Goal: Task Accomplishment & Management: Use online tool/utility

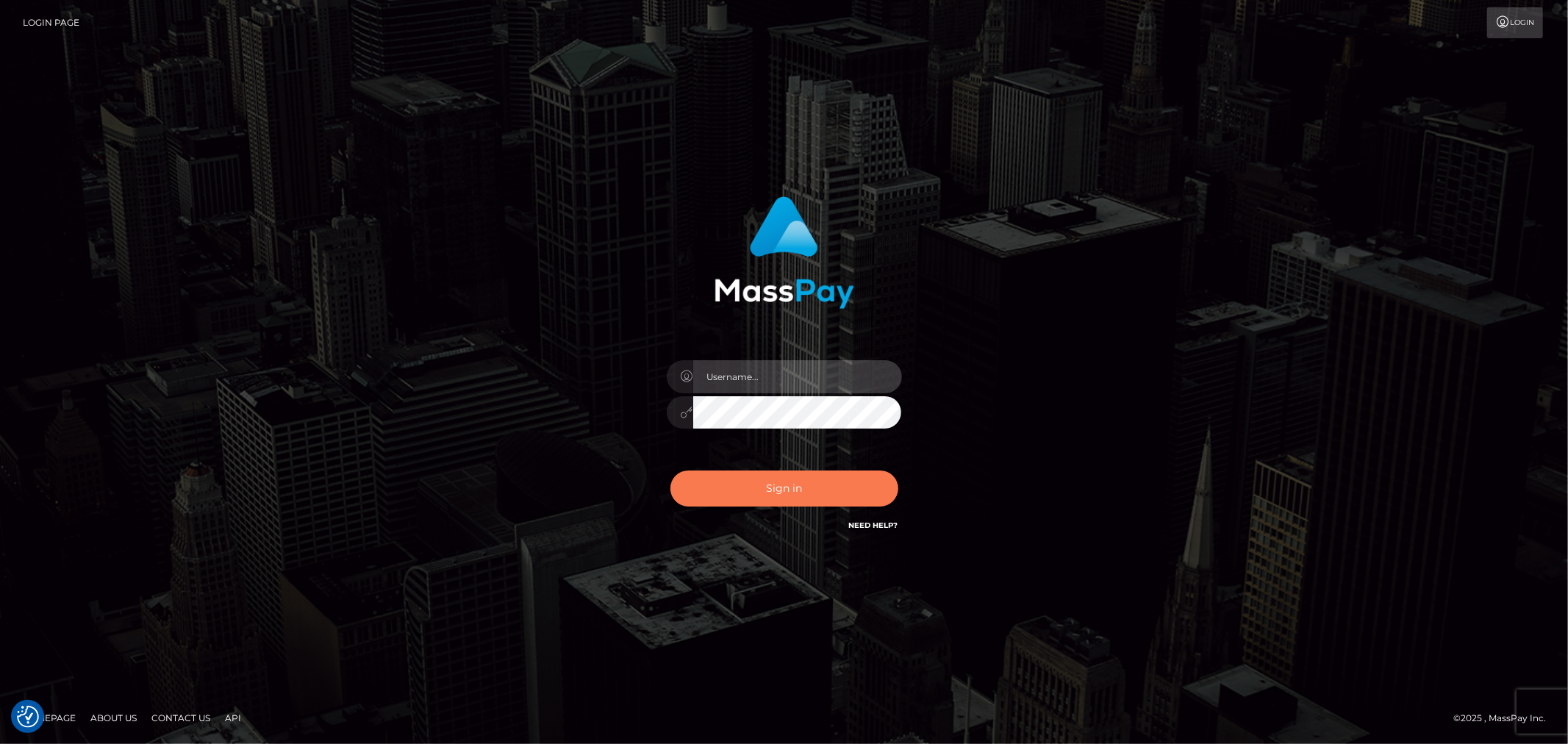
type input "aluasupport"
click at [755, 501] on button "Sign in" at bounding box center [784, 488] width 228 height 36
type input "aluasupport"
click at [762, 481] on button "Sign in" at bounding box center [784, 488] width 228 height 36
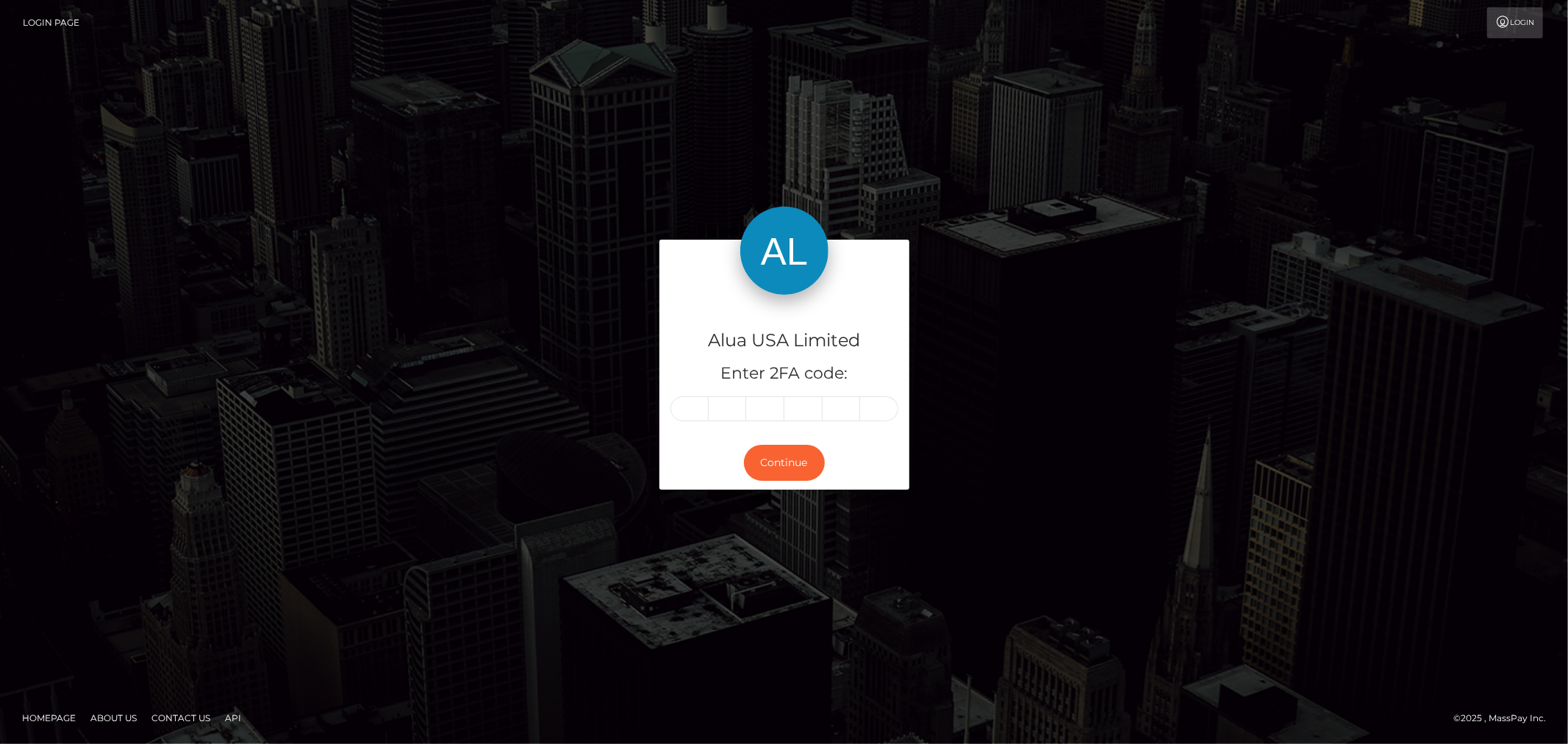
click at [693, 408] on input "text" at bounding box center [689, 408] width 39 height 25
type input "9"
type input "2"
type input "9"
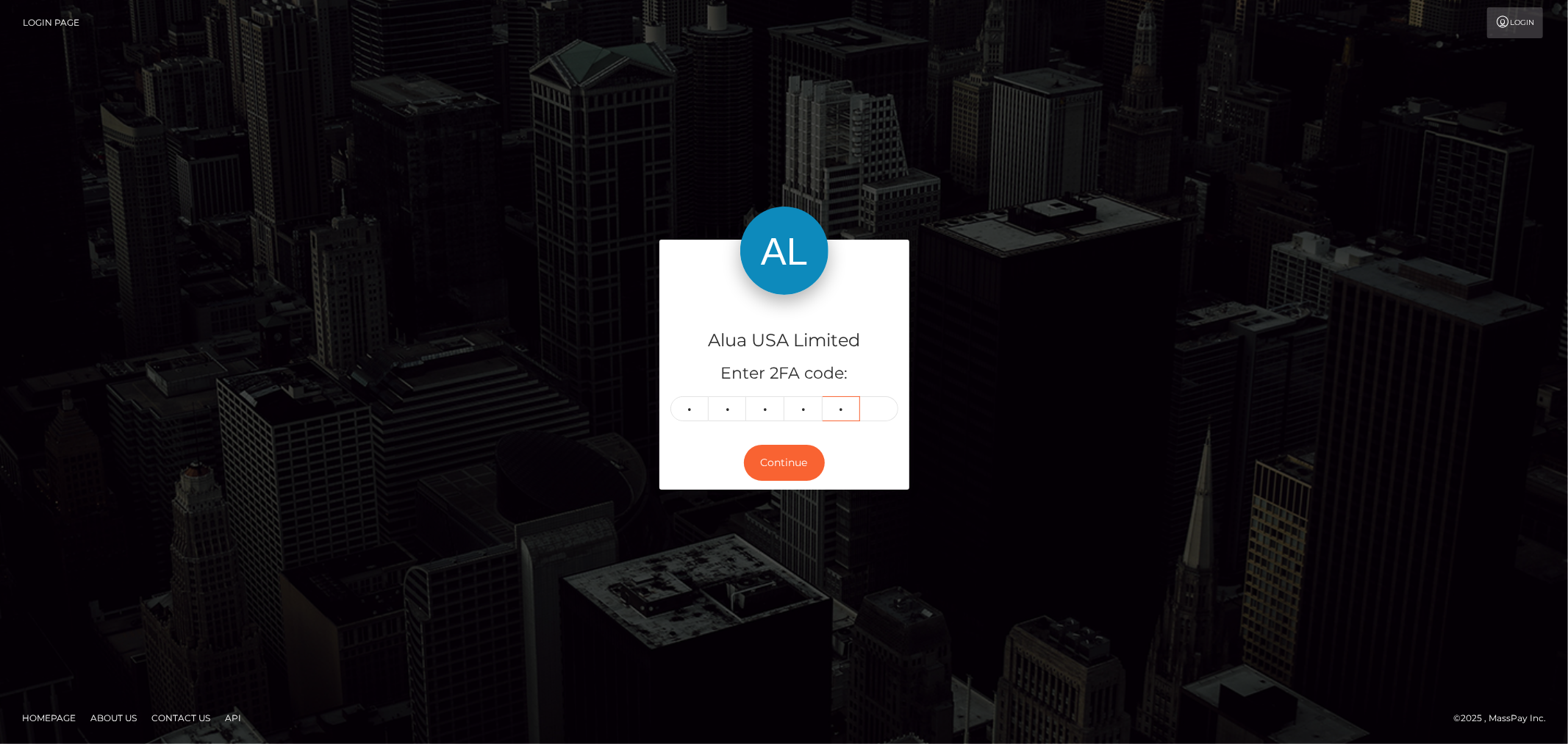
type input "8"
type input "3"
click at [824, 461] on div "Continue" at bounding box center [784, 463] width 250 height 54
click at [782, 453] on button "Continue" at bounding box center [784, 462] width 80 height 36
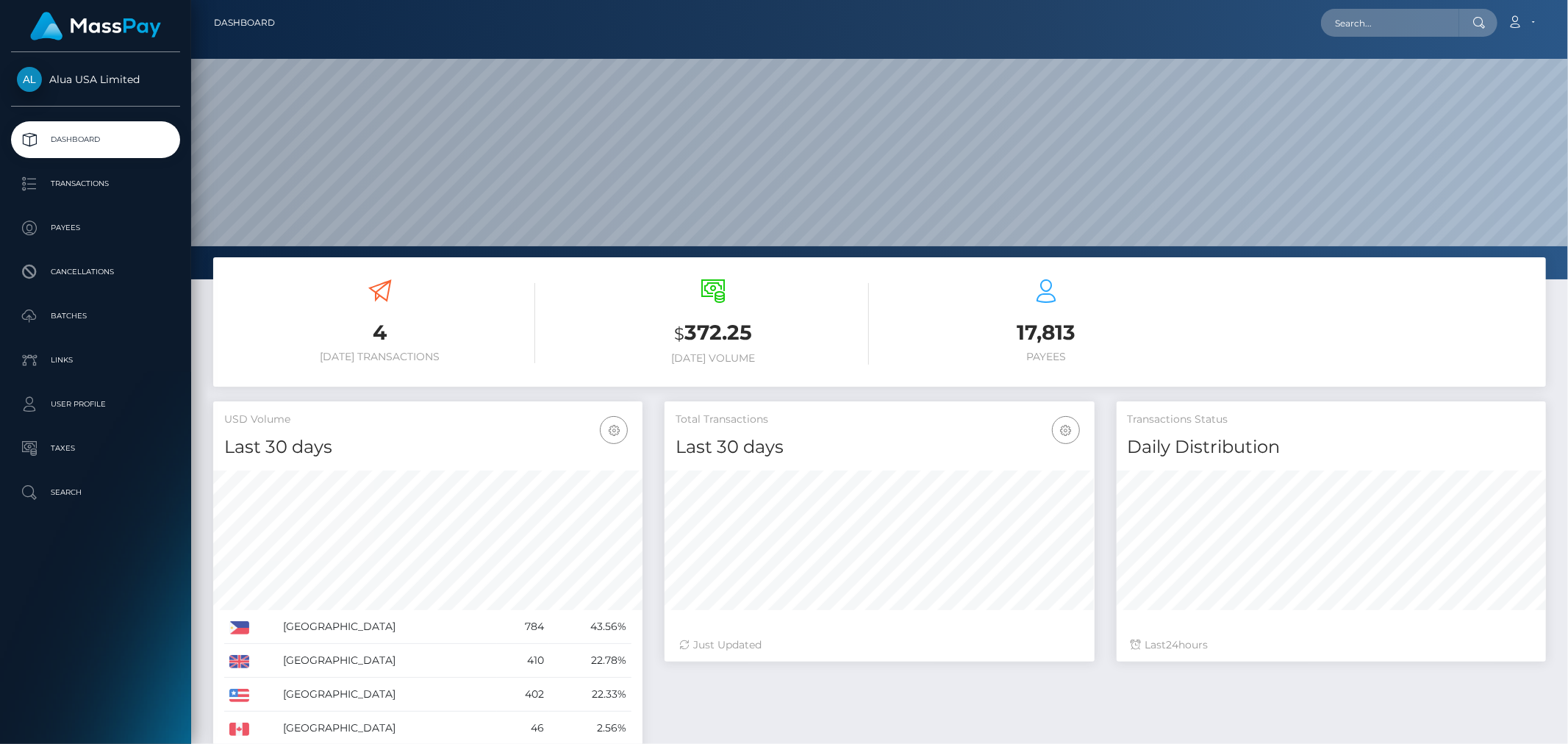
scroll to position [260, 429]
click at [1385, 30] on input "text" at bounding box center [1389, 23] width 138 height 28
paste input "6889839b88062137ae0ce113"
type input "6889839b88062137ae0ce113"
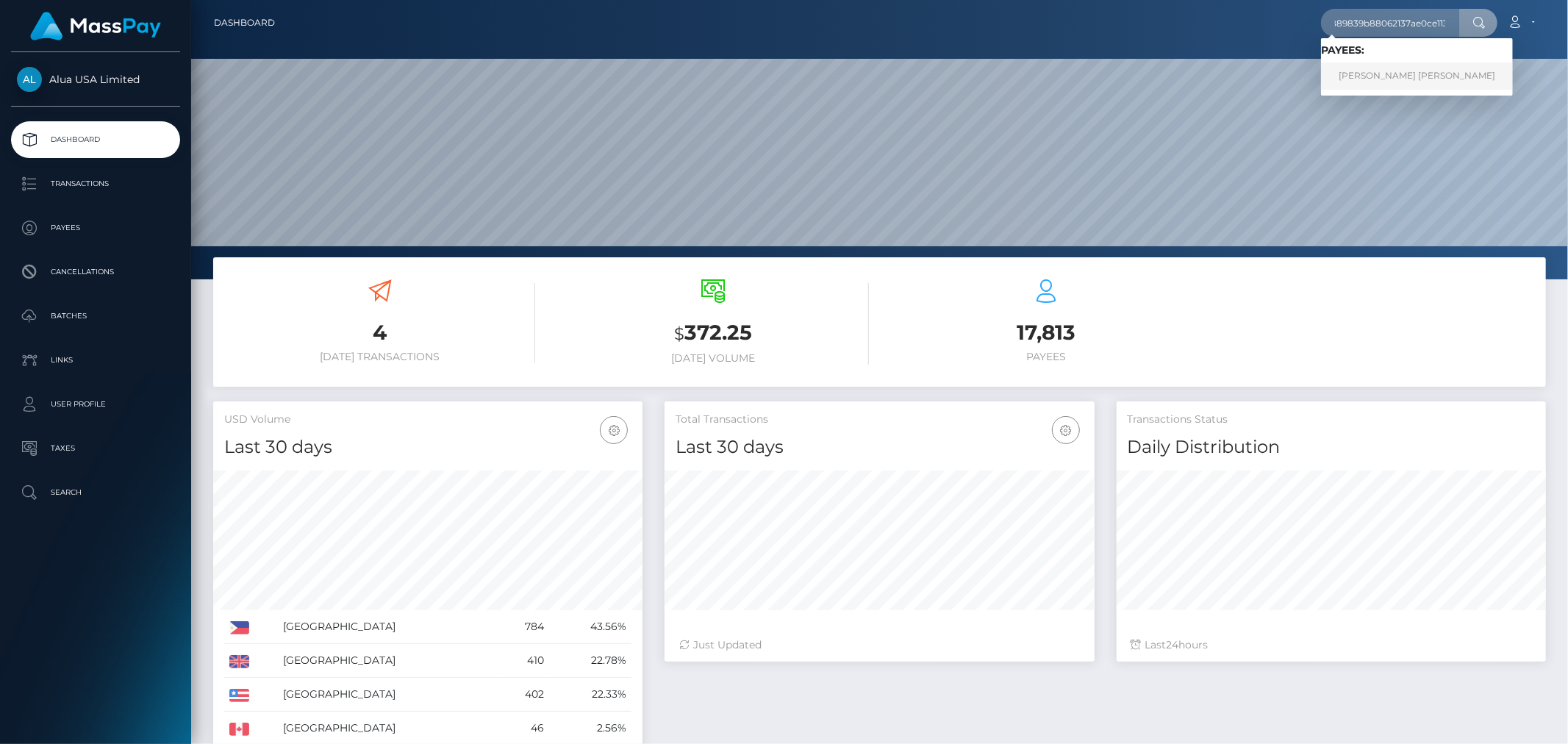
scroll to position [0, 0]
click at [1384, 70] on link "Rosario Araceli Ruvalcaba Moreno" at bounding box center [1416, 76] width 192 height 27
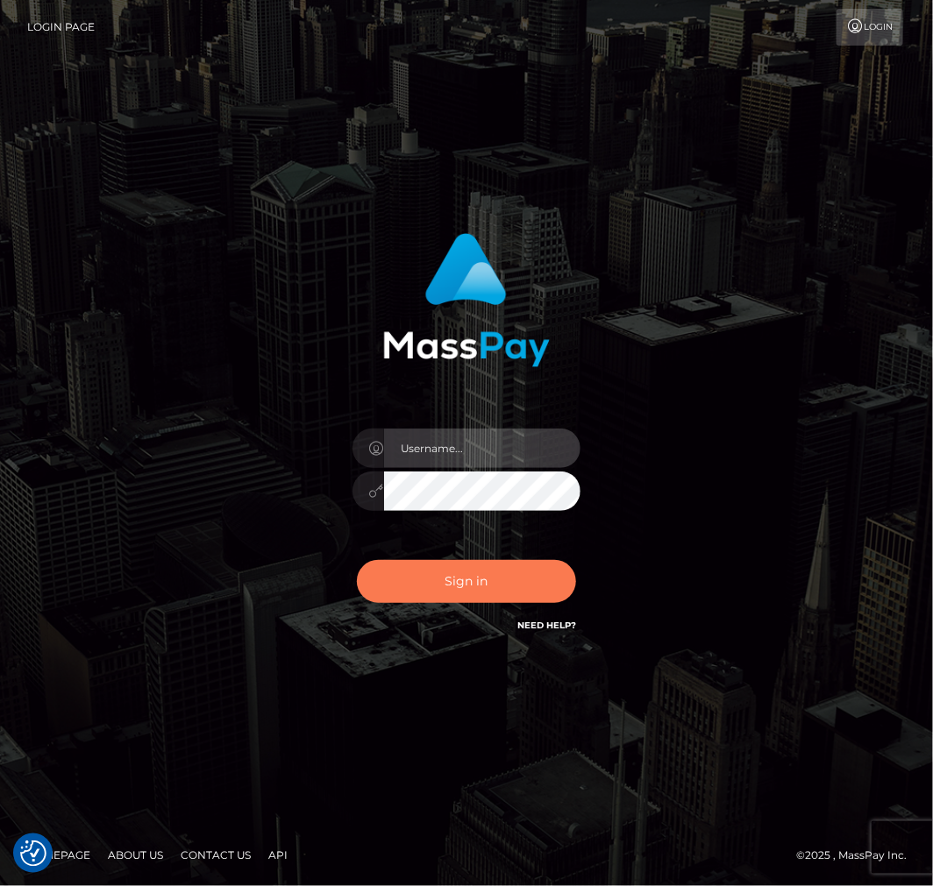
type input "aluasupport"
click at [474, 575] on button "Sign in" at bounding box center [466, 581] width 219 height 43
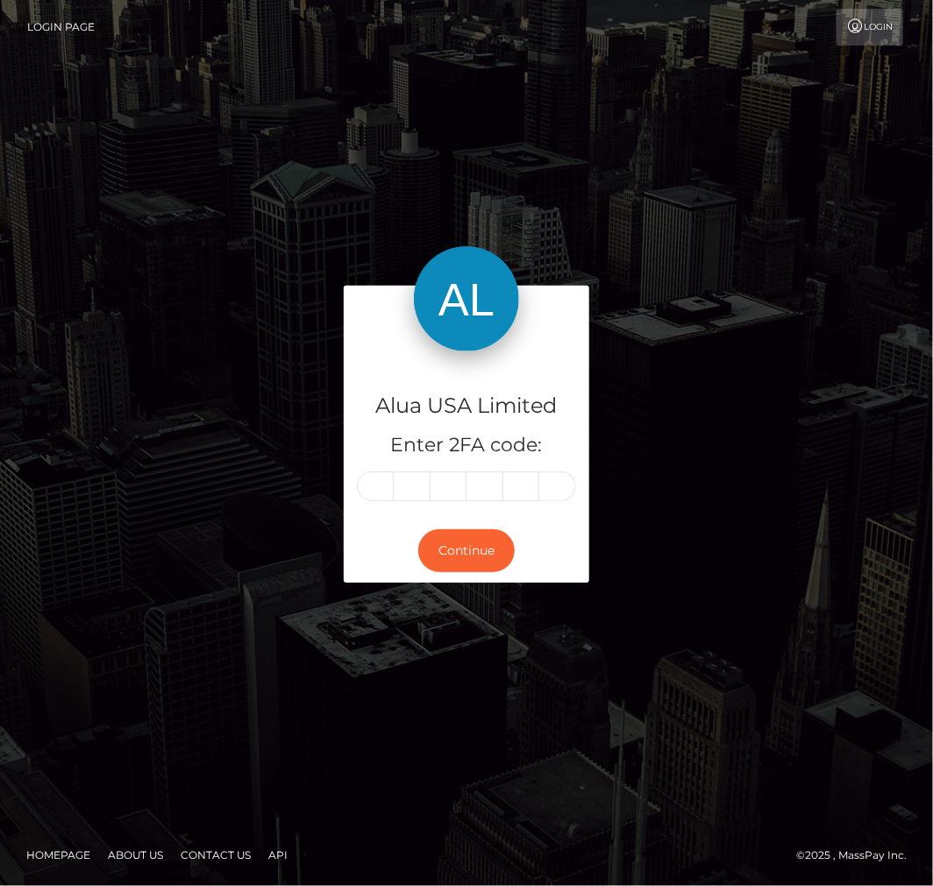
click at [382, 487] on input "text" at bounding box center [375, 487] width 37 height 30
type input "8"
type input "9"
type input "7"
type input "9"
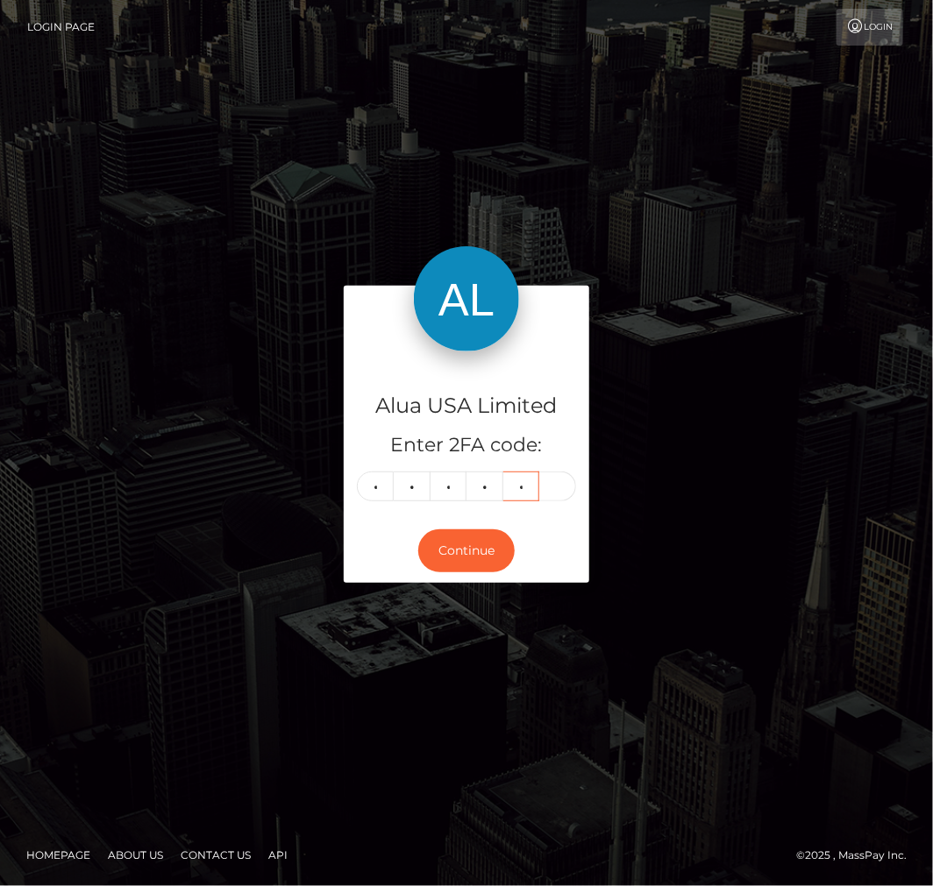
type input "0"
type input "1"
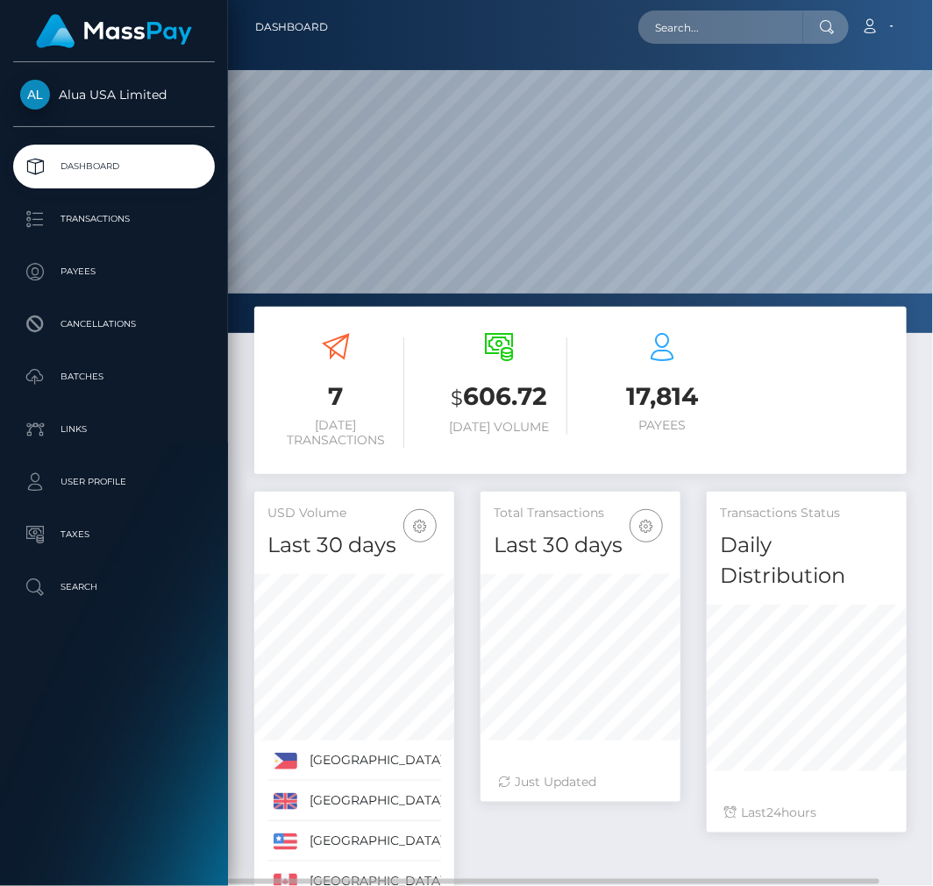
scroll to position [342, 200]
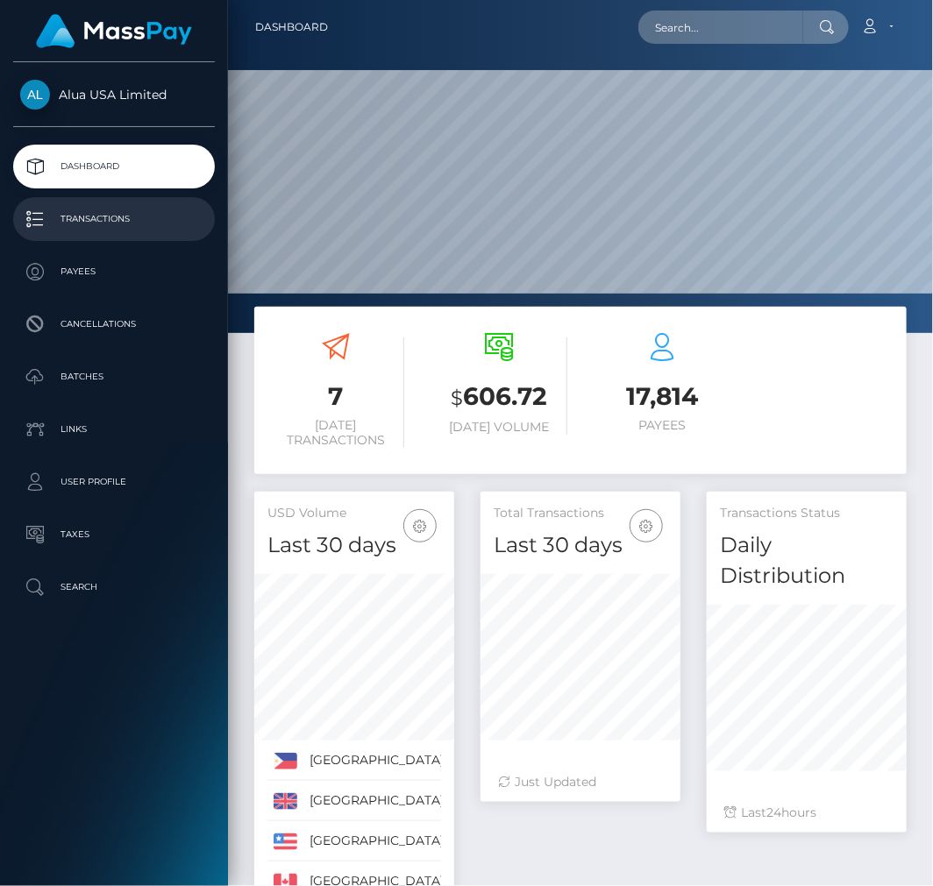
click at [93, 215] on p "Transactions" at bounding box center [114, 219] width 188 height 26
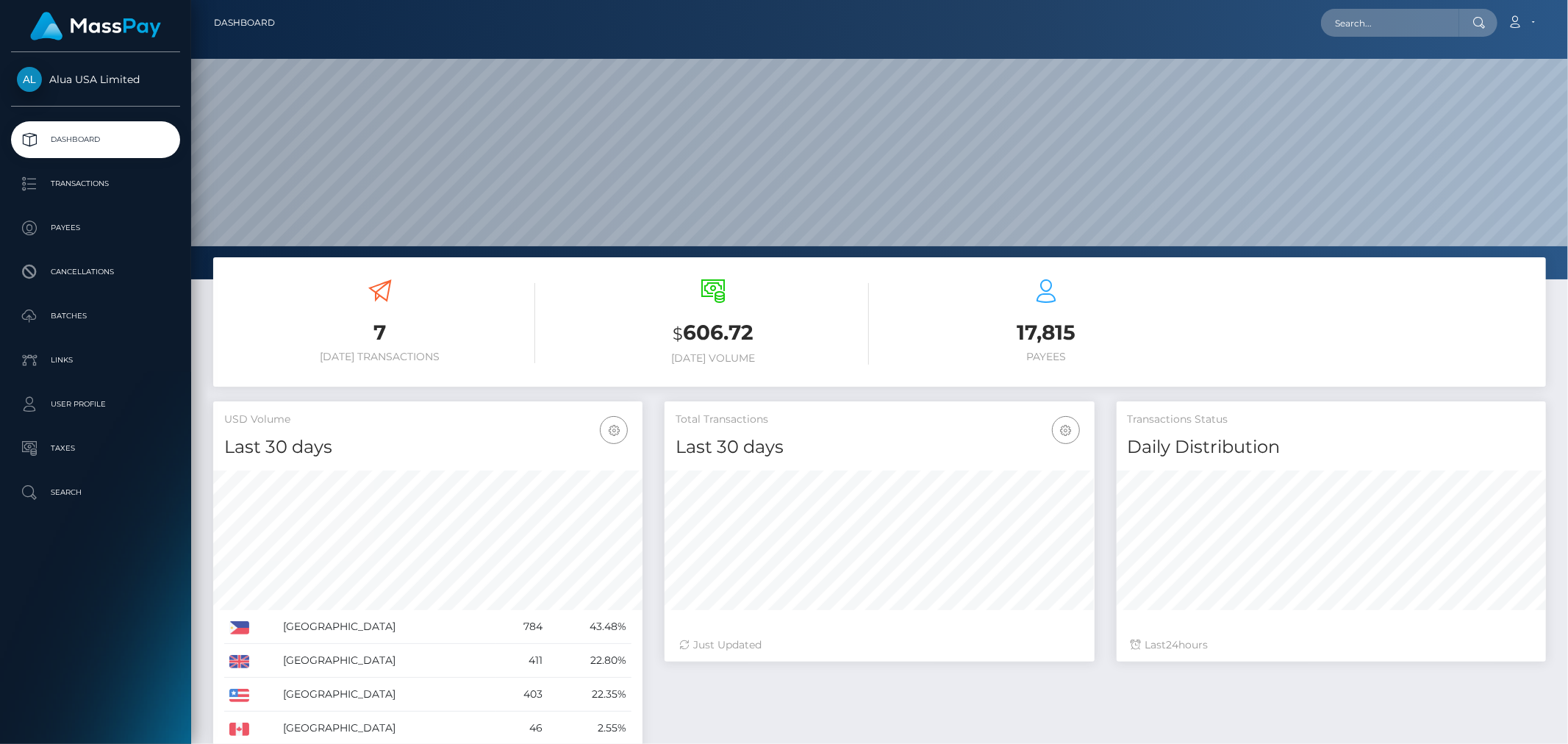
scroll to position [260, 429]
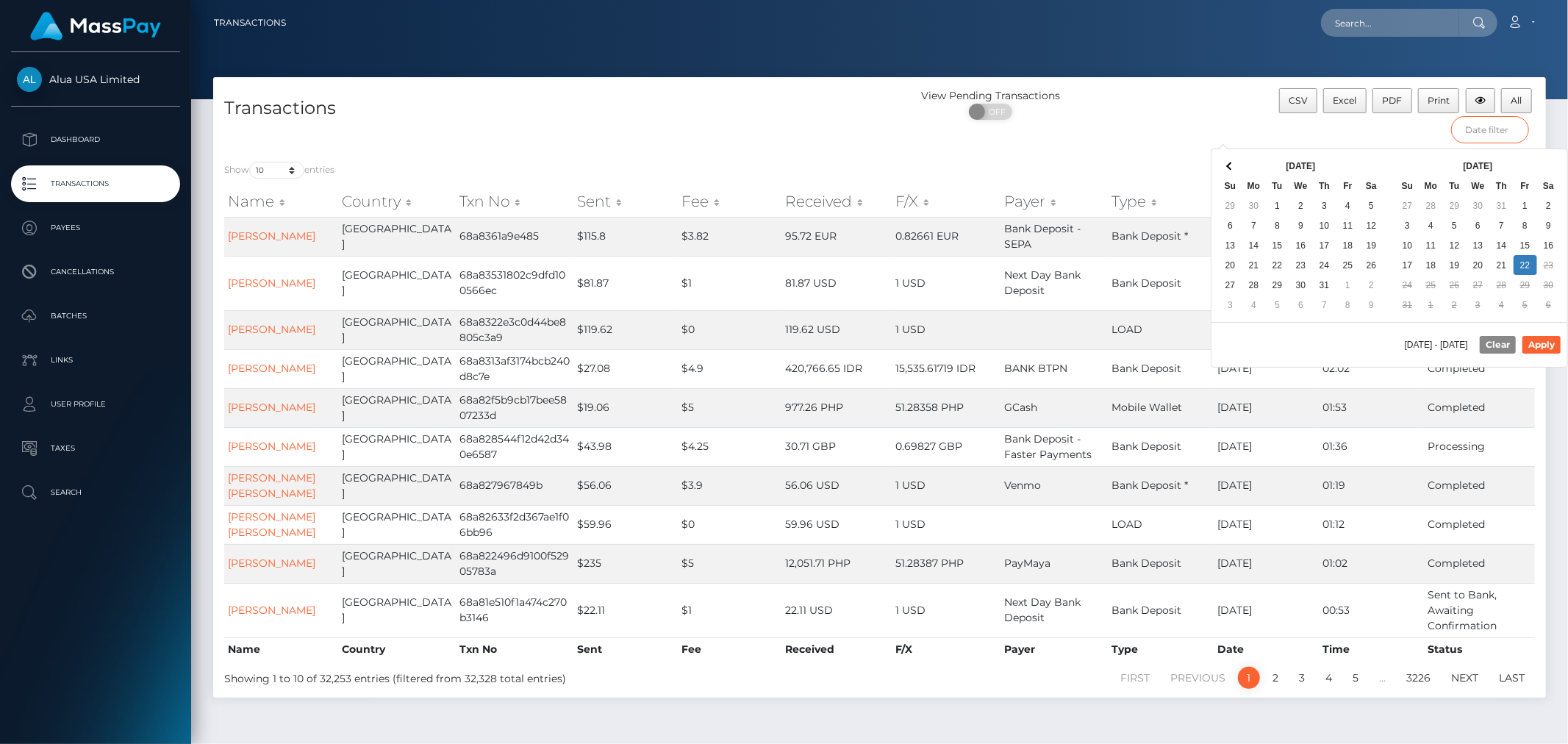
click at [1496, 133] on input "text" at bounding box center [1489, 129] width 78 height 27
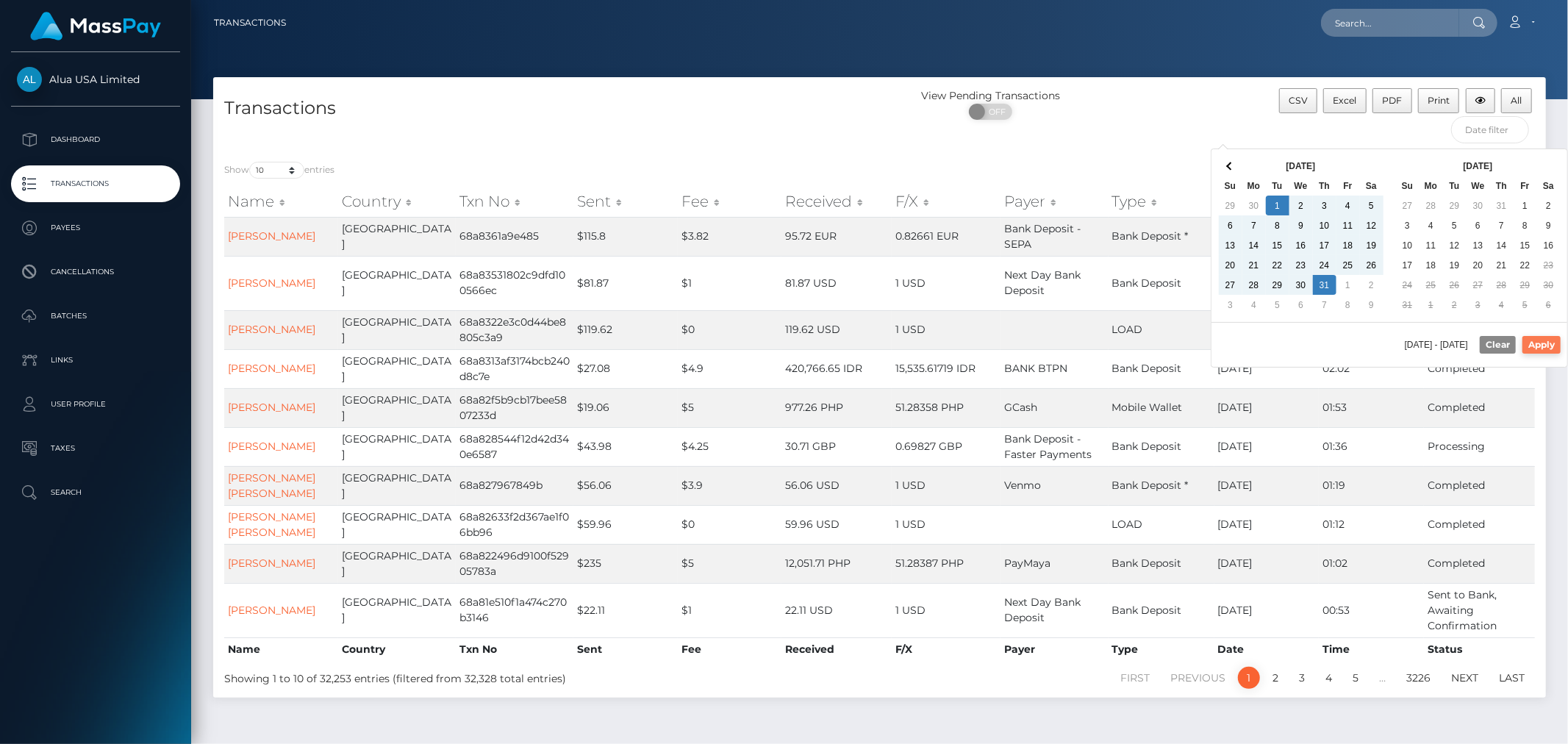
click at [1538, 346] on button "Apply" at bounding box center [1541, 345] width 39 height 18
type input "[DATE] - [DATE]"
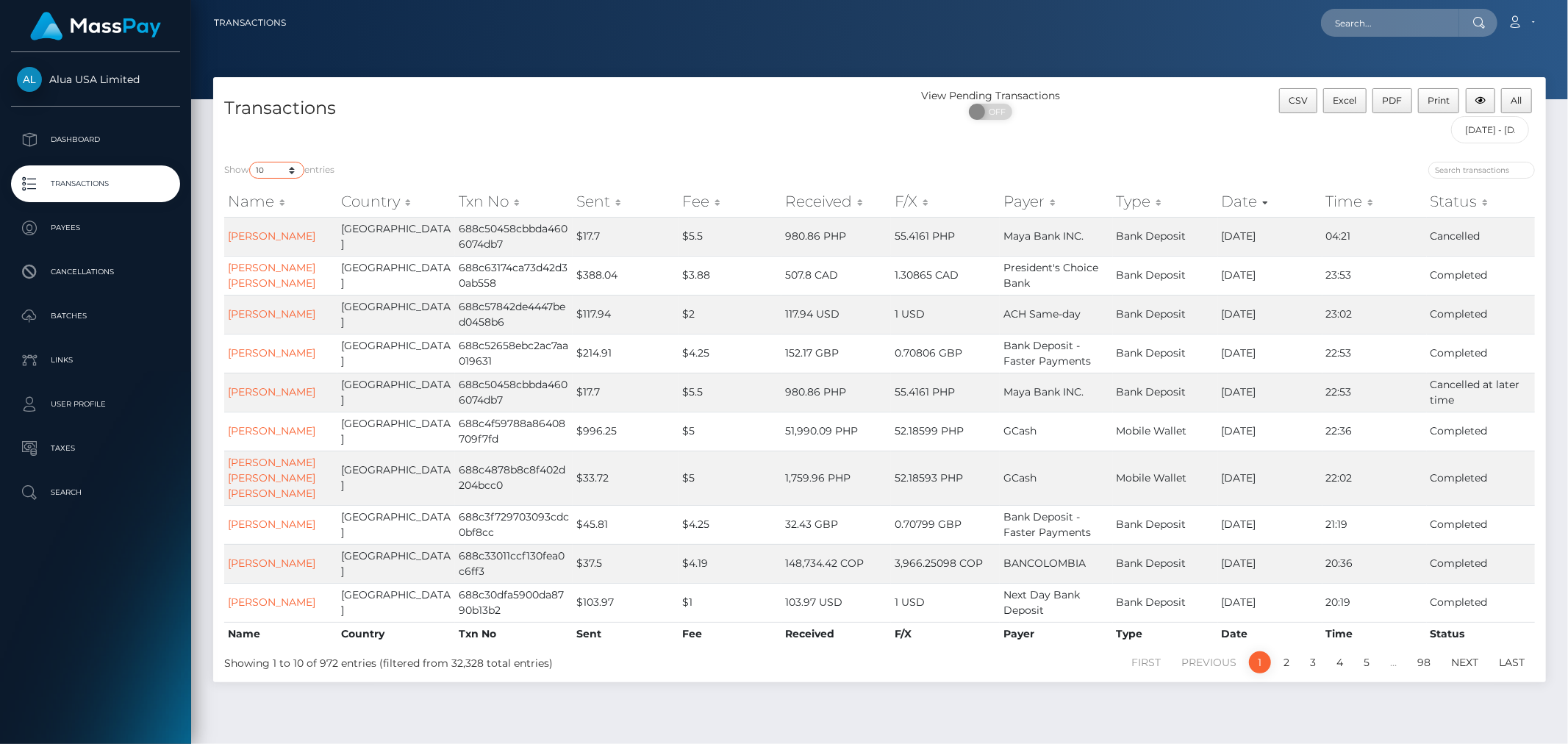
click at [295, 174] on select "10 25 50 100 250 500 1,000 3,500" at bounding box center [277, 170] width 55 height 17
select select "3500"
click at [251, 162] on select "10 25 50 100 250 500 1,000 3,500" at bounding box center [277, 170] width 55 height 17
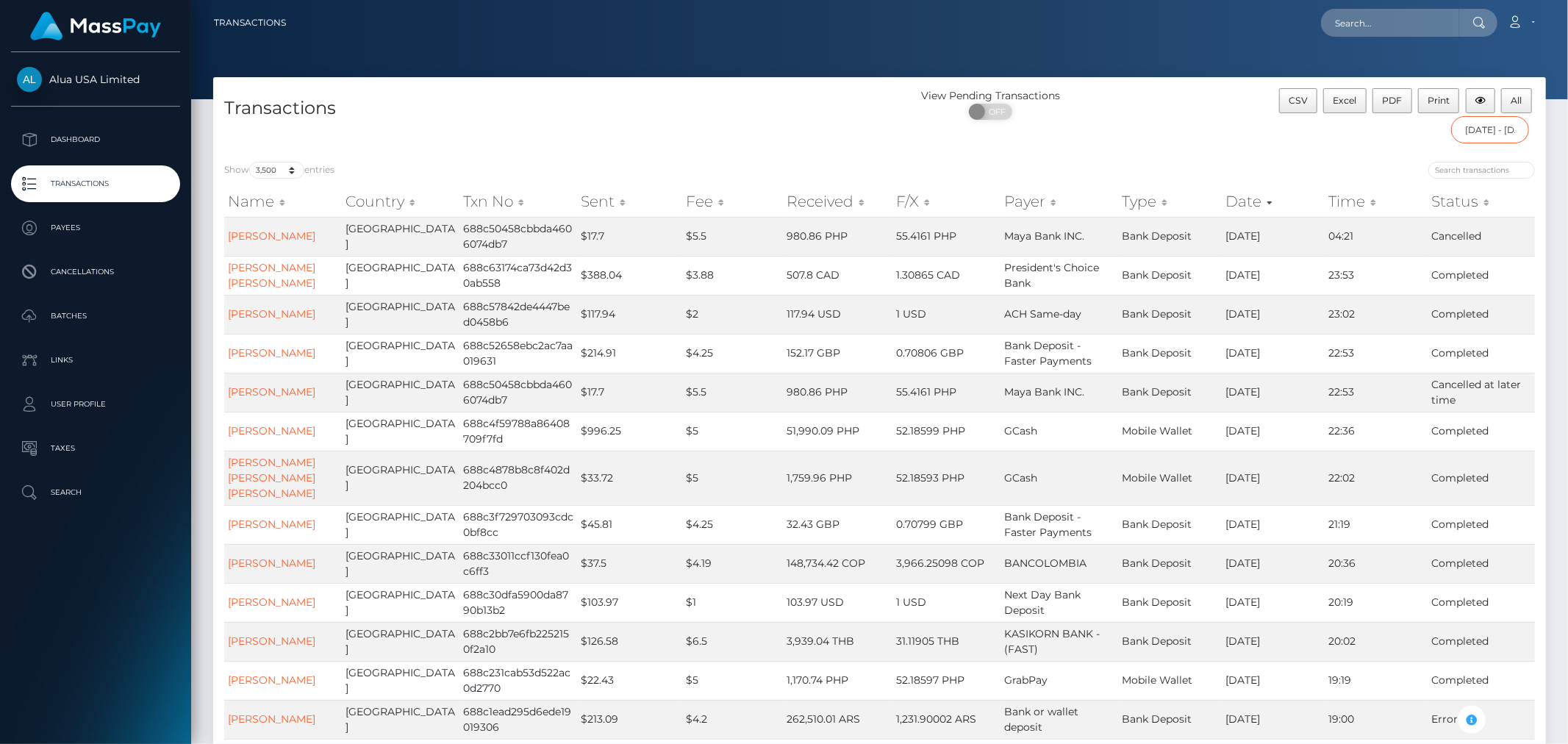
click at [1485, 131] on input "[DATE] - [DATE]" at bounding box center [1489, 129] width 78 height 27
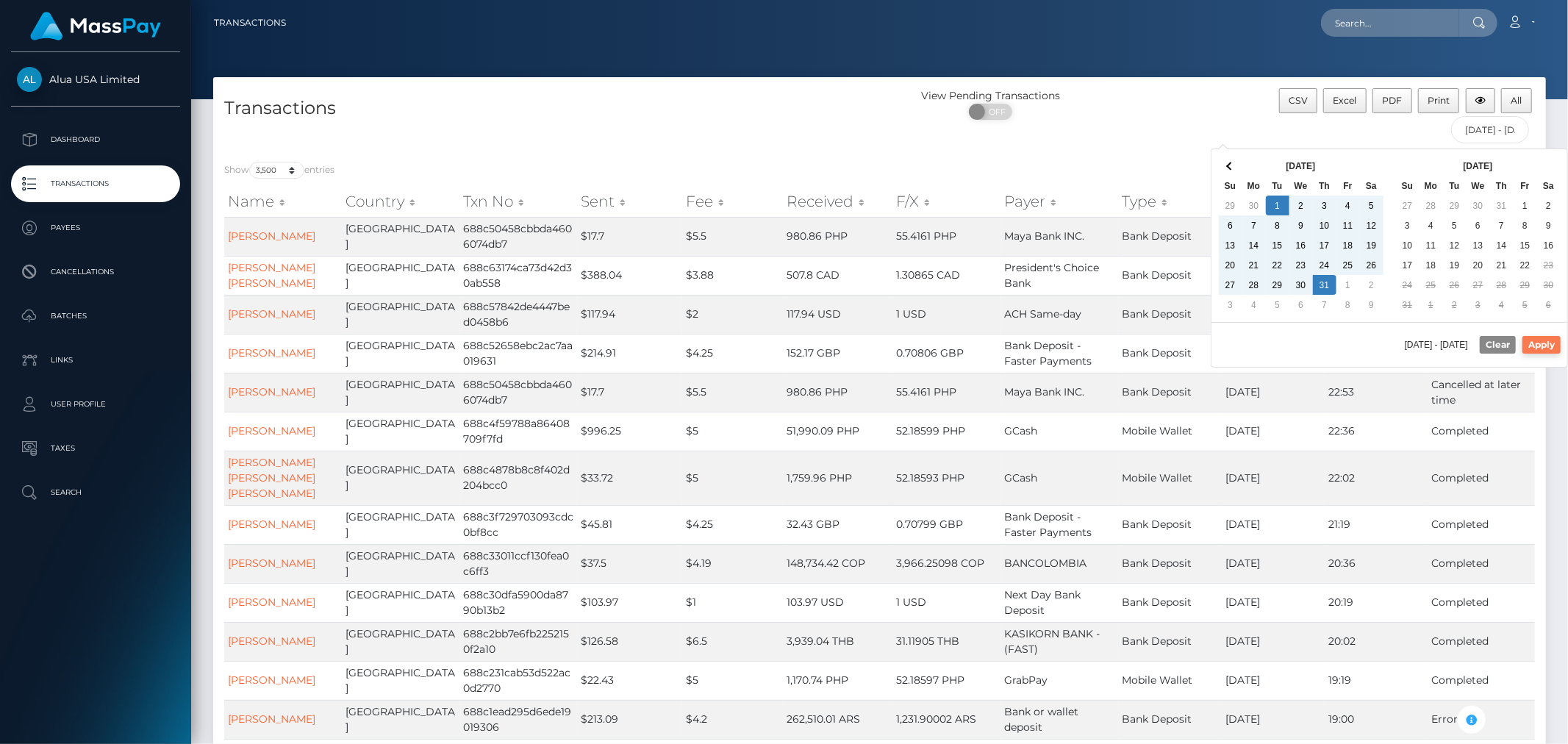
click at [1545, 348] on button "Apply" at bounding box center [1541, 345] width 39 height 18
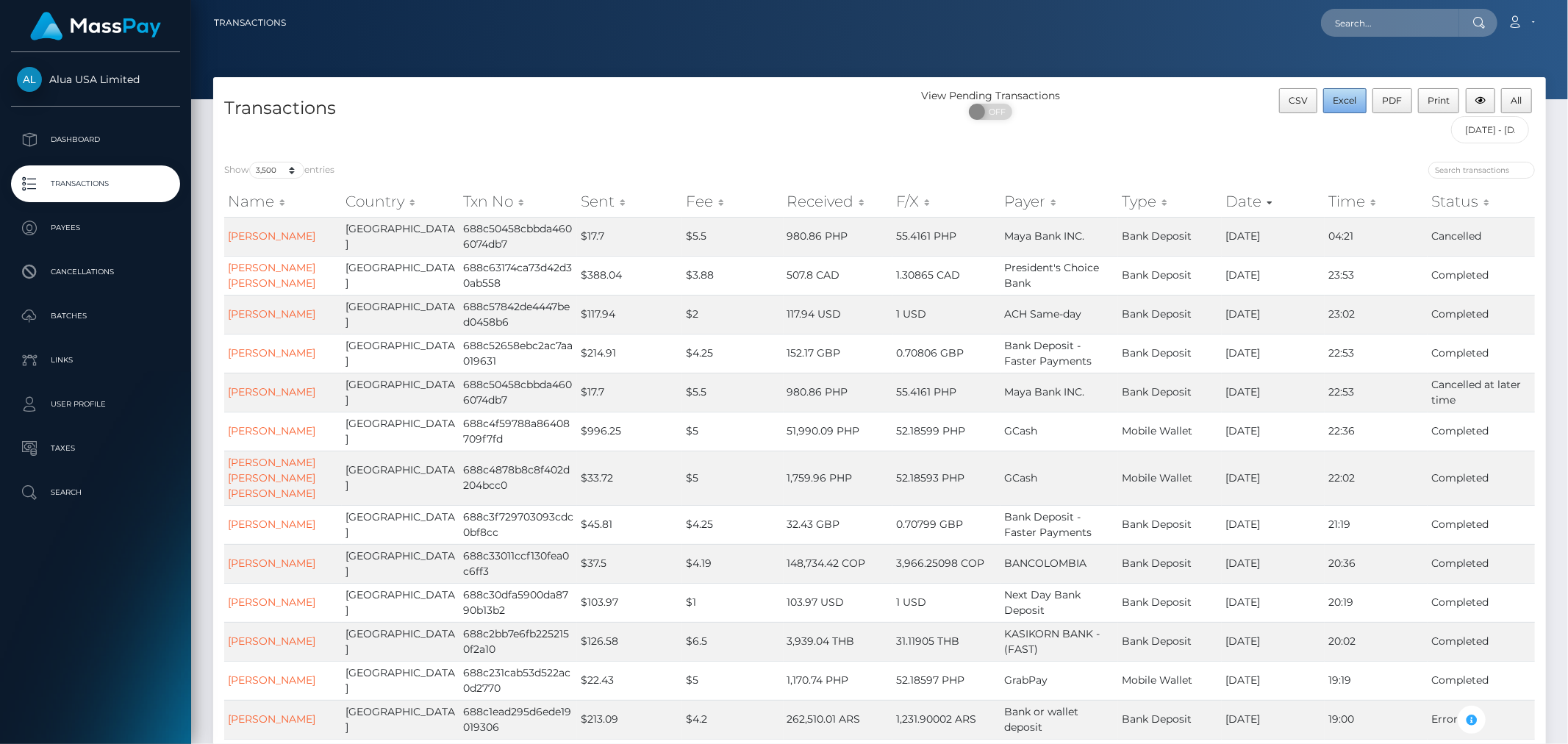
click at [1350, 101] on span "Excel" at bounding box center [1345, 100] width 23 height 11
